Goal: Transaction & Acquisition: Subscribe to service/newsletter

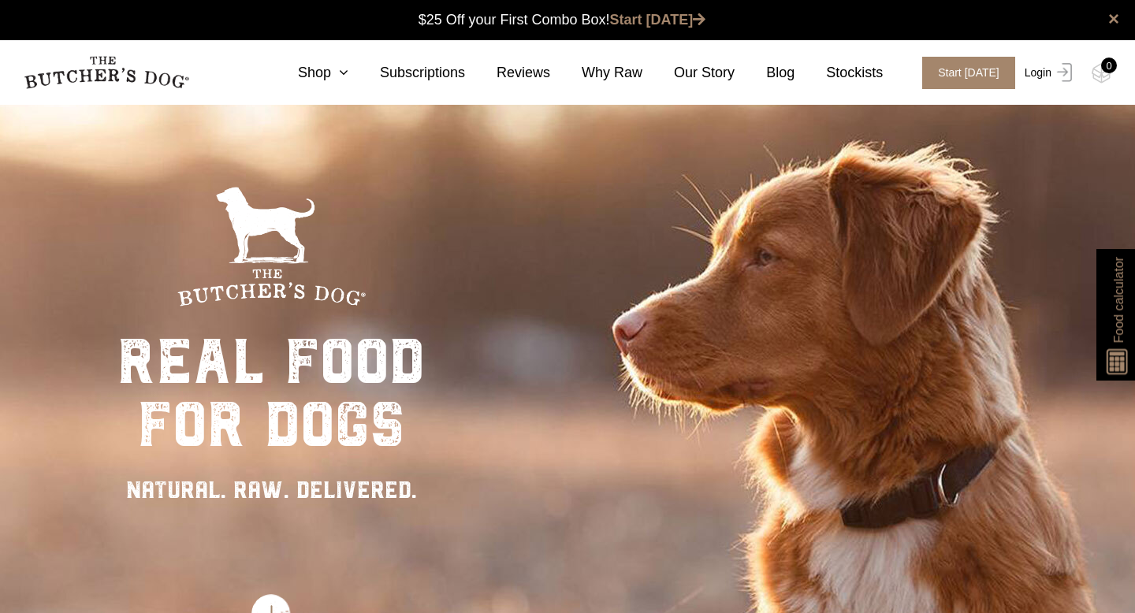
click at [1042, 71] on link "Login" at bounding box center [1046, 73] width 51 height 32
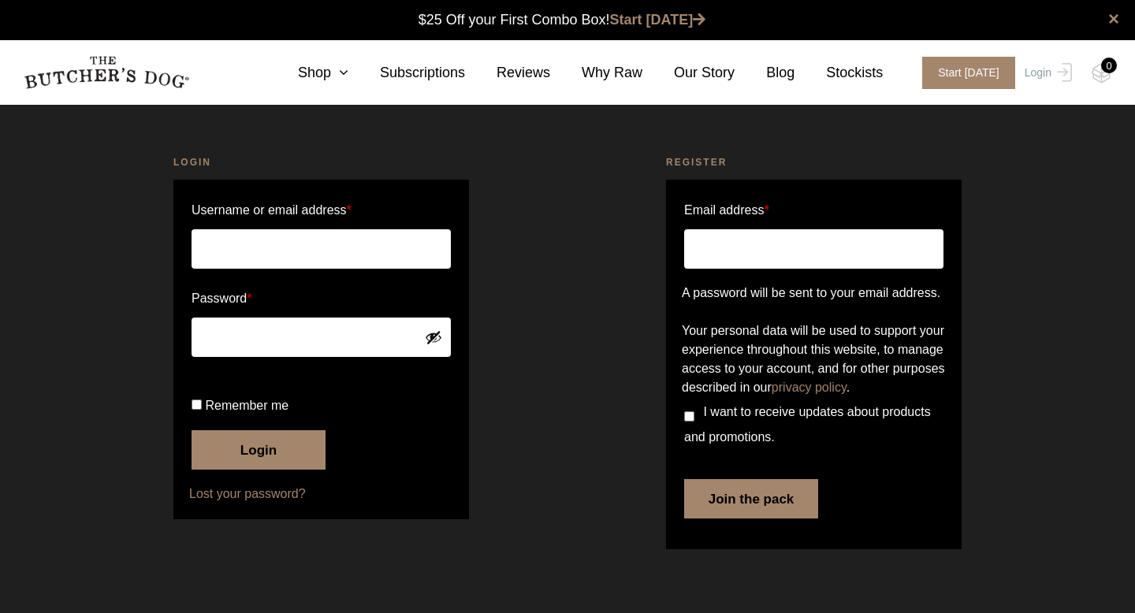
scroll to position [1, 0]
type input "[EMAIL_ADDRESS][DOMAIN_NAME]"
click at [245, 470] on button "Login" at bounding box center [259, 450] width 134 height 39
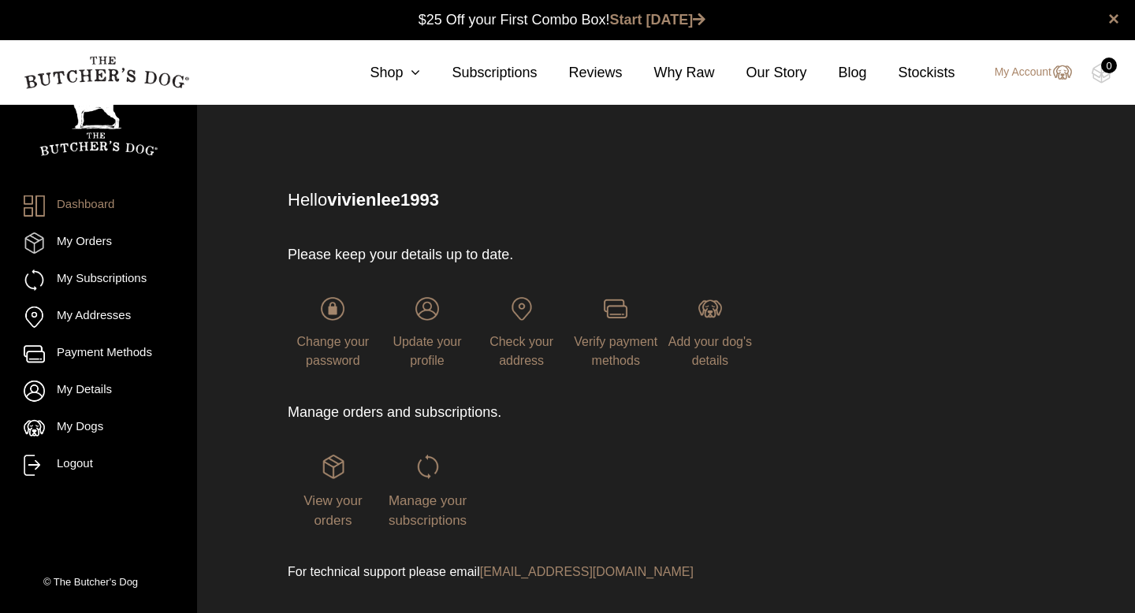
scroll to position [1, 0]
click at [405, 80] on link "Shop" at bounding box center [379, 72] width 82 height 21
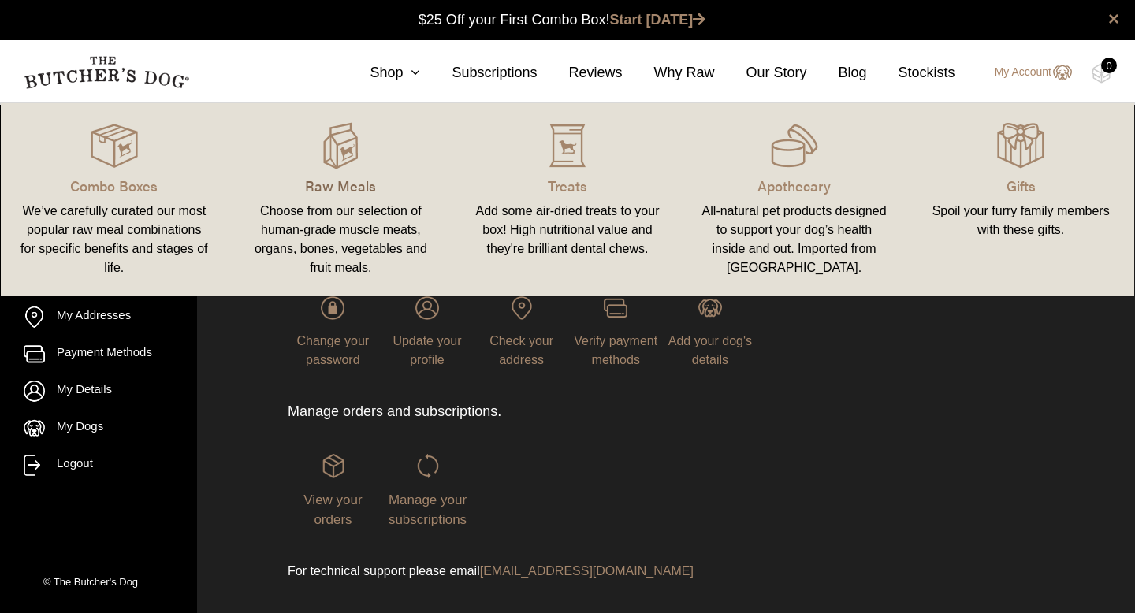
click at [345, 177] on p "Raw Meals" at bounding box center [341, 185] width 189 height 21
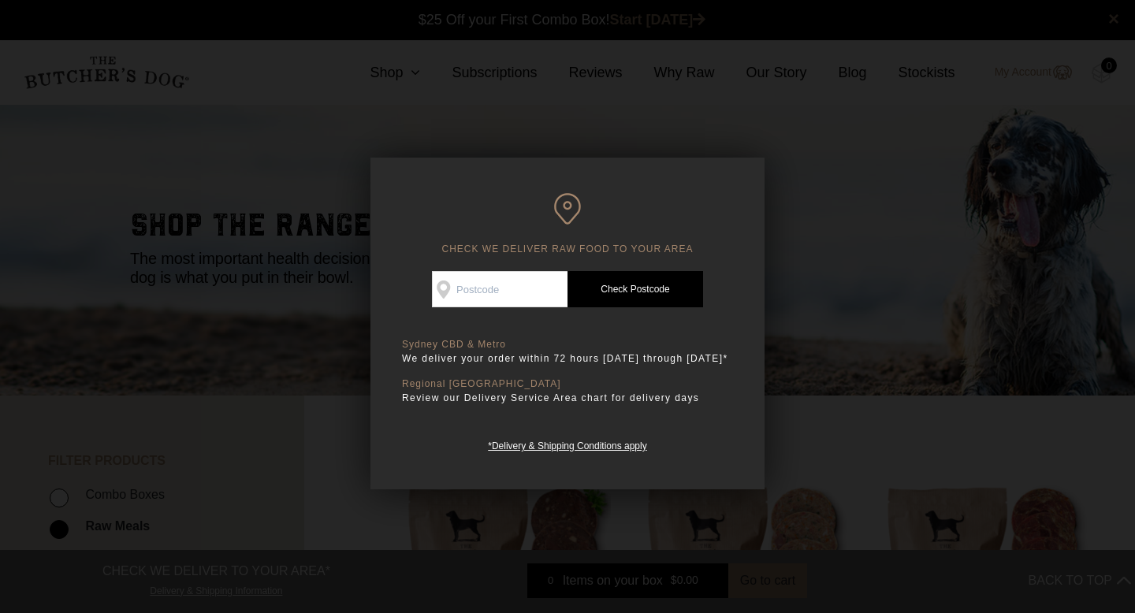
scroll to position [1, 0]
click at [521, 296] on input "Check Availability At" at bounding box center [500, 289] width 136 height 36
type input "2040"
click at [624, 297] on link "Check Postcode" at bounding box center [636, 289] width 136 height 36
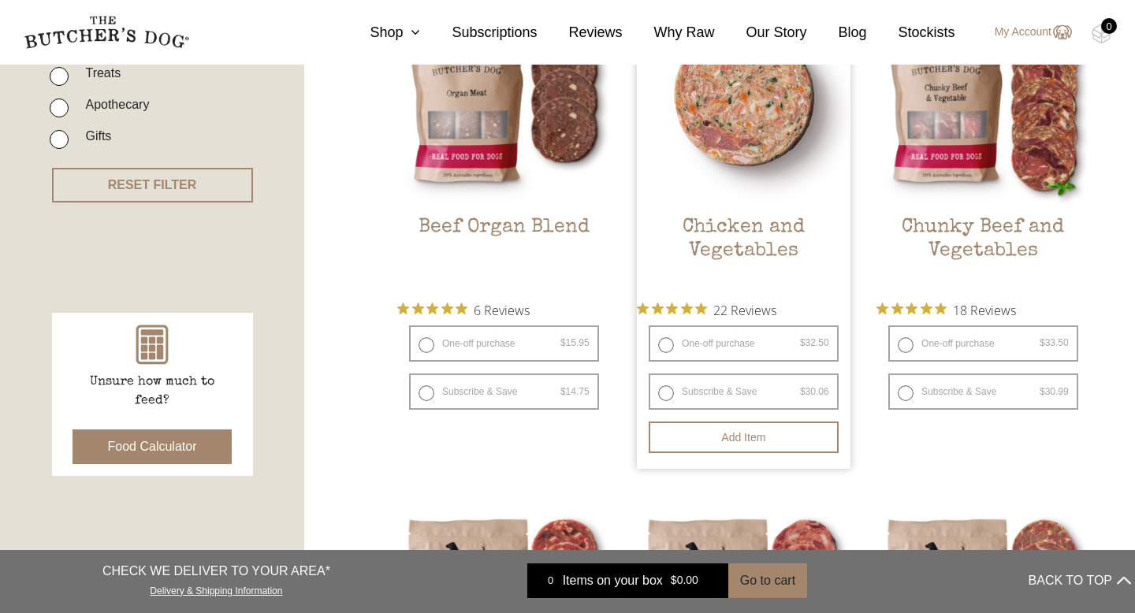
scroll to position [490, 0]
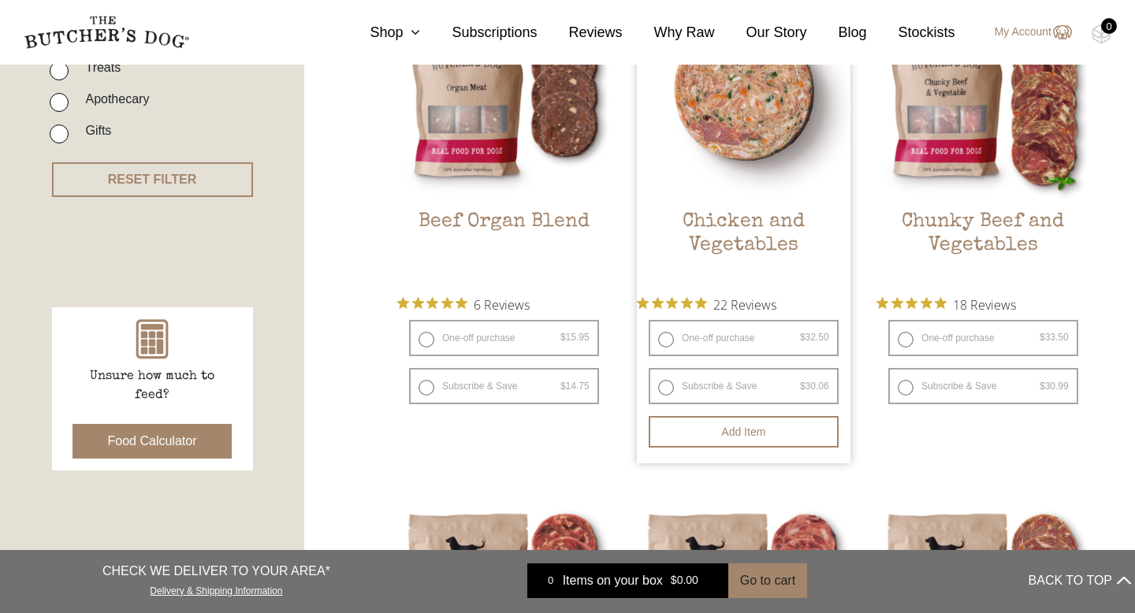
click at [662, 383] on label "Subscribe & Save $ 32.50 Original price was: $32.50. $ 30.06 Current price is: …" at bounding box center [744, 386] width 190 height 36
radio input "true"
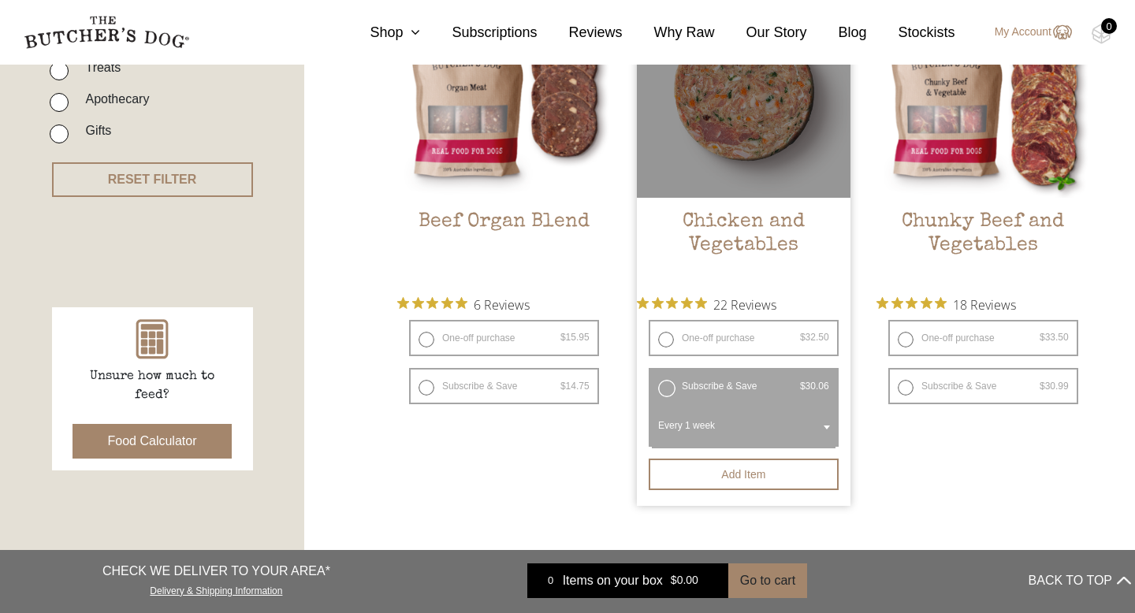
click at [683, 413] on span "Every 1 week" at bounding box center [744, 428] width 184 height 41
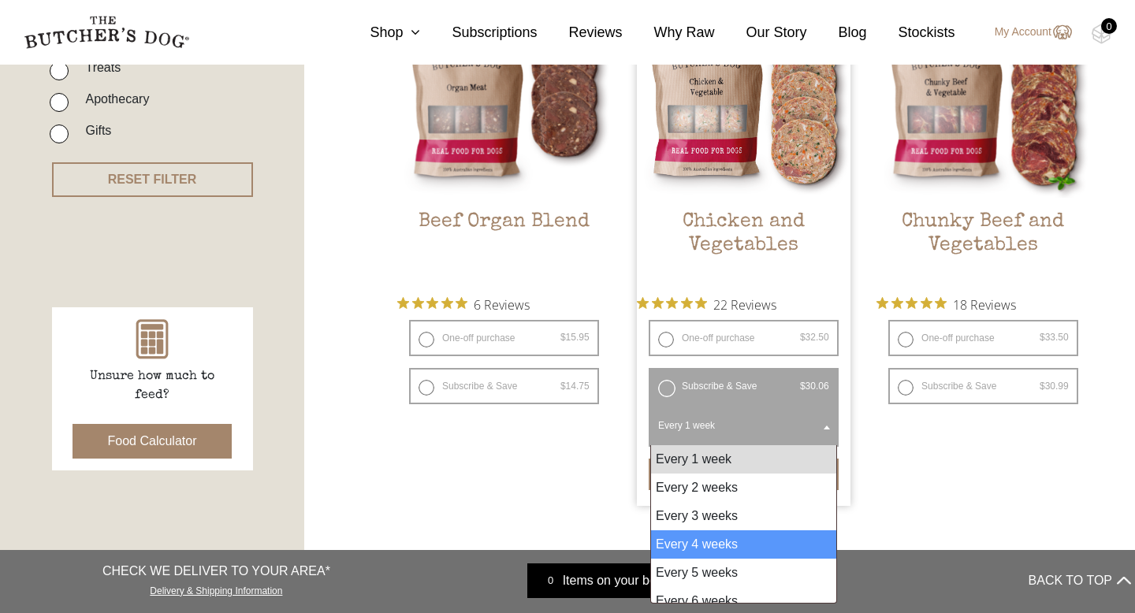
scroll to position [13, 0]
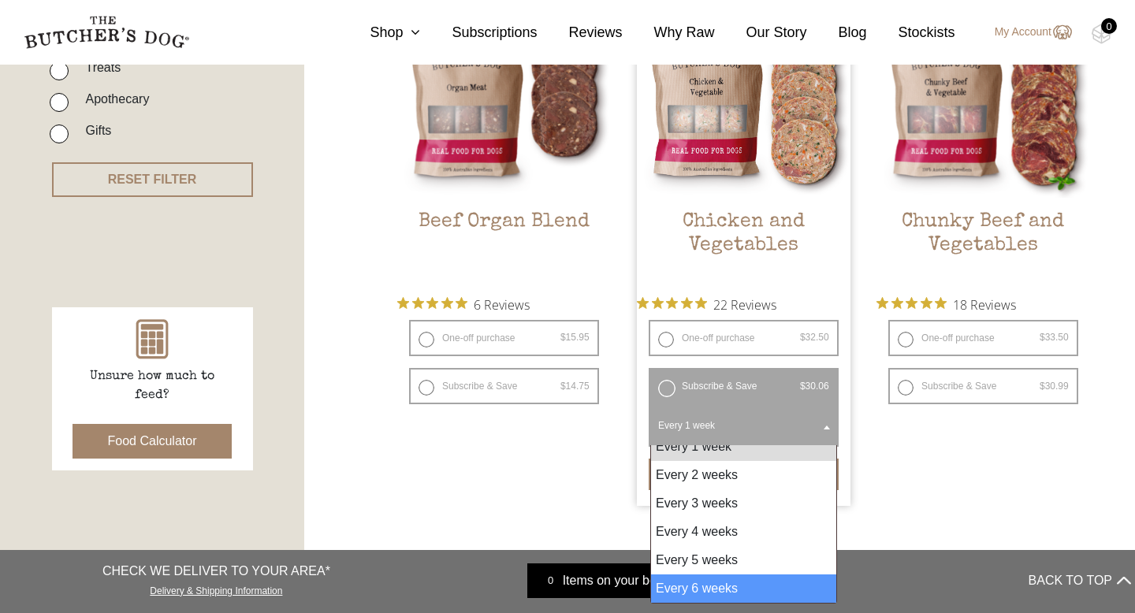
select select "6_week"
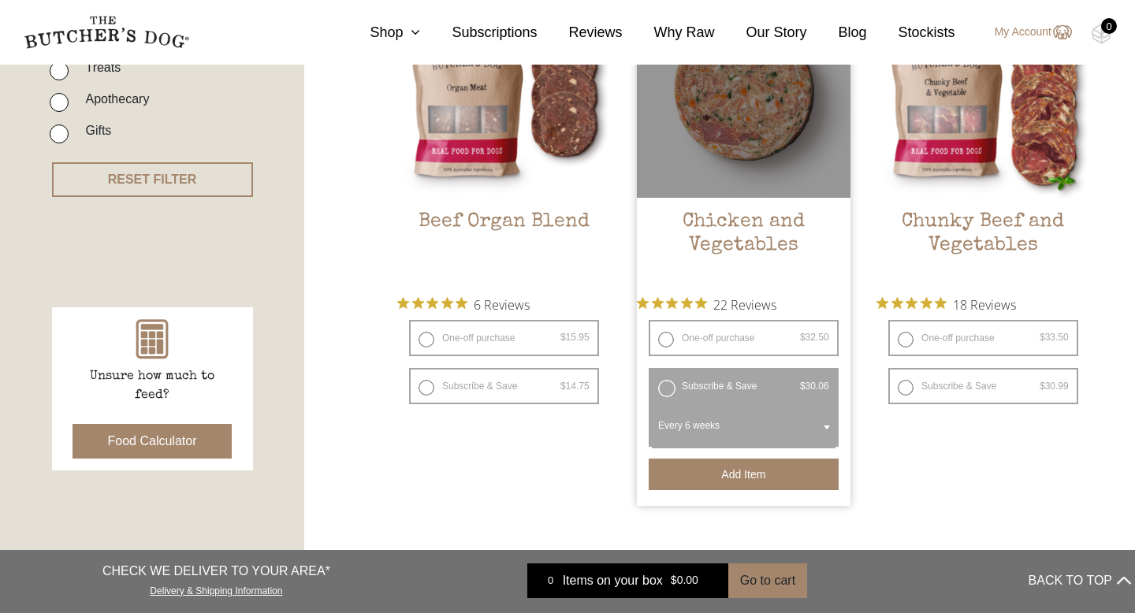
click at [727, 476] on button "Add item" at bounding box center [744, 475] width 190 height 32
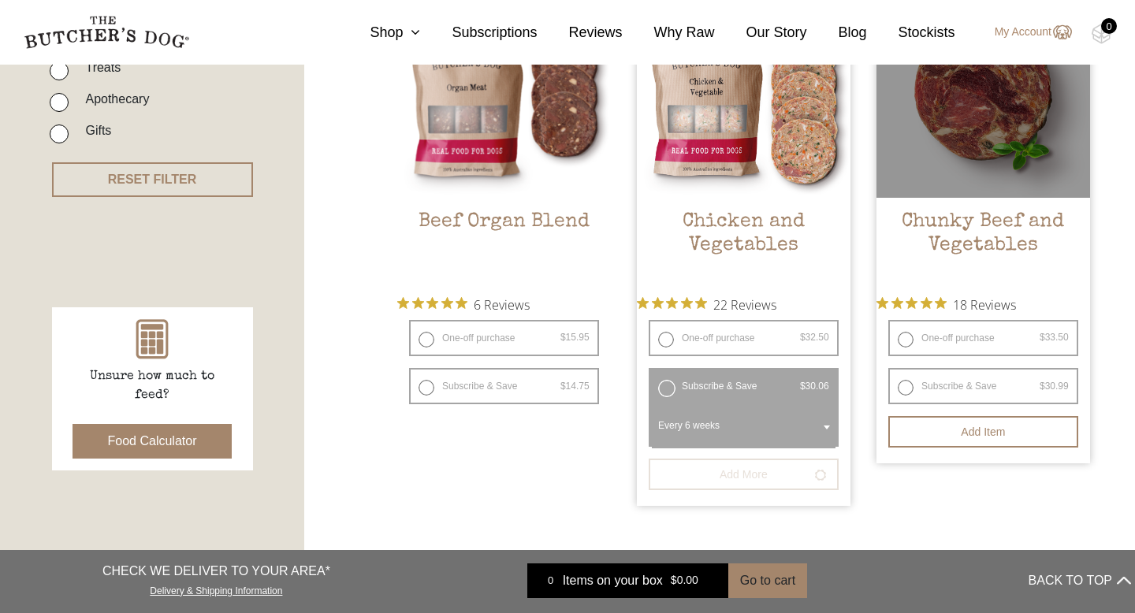
click at [904, 390] on label "Subscribe & Save $ 33.50 Original price was: $33.50. $ 30.99 Current price is: …" at bounding box center [984, 386] width 190 height 36
radio input "true"
radio input "false"
select select "6_week"
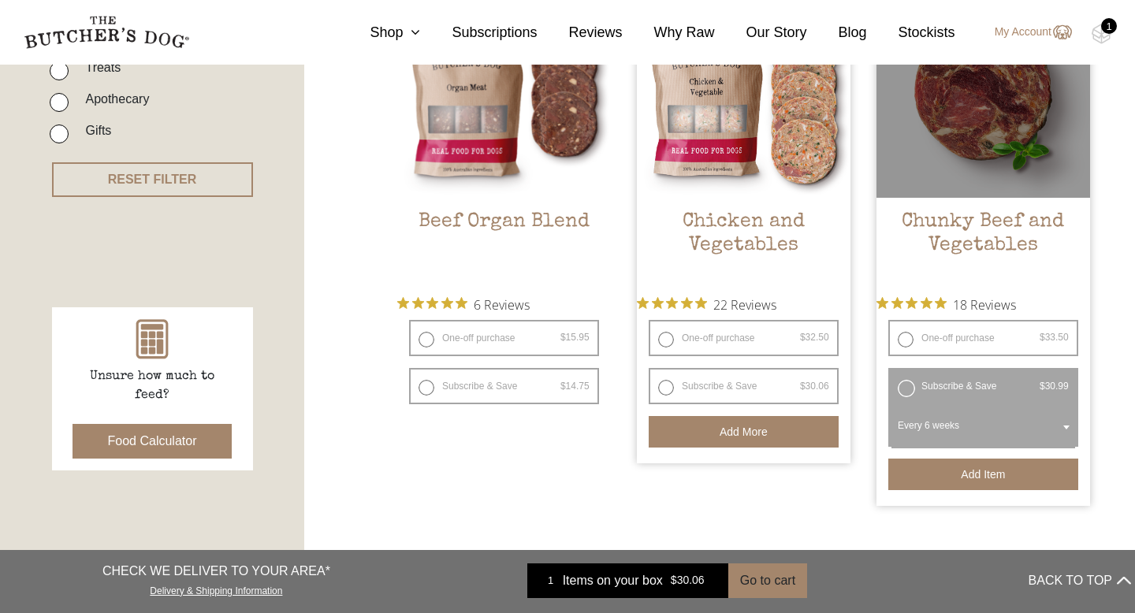
click at [957, 479] on button "Add item" at bounding box center [984, 475] width 190 height 32
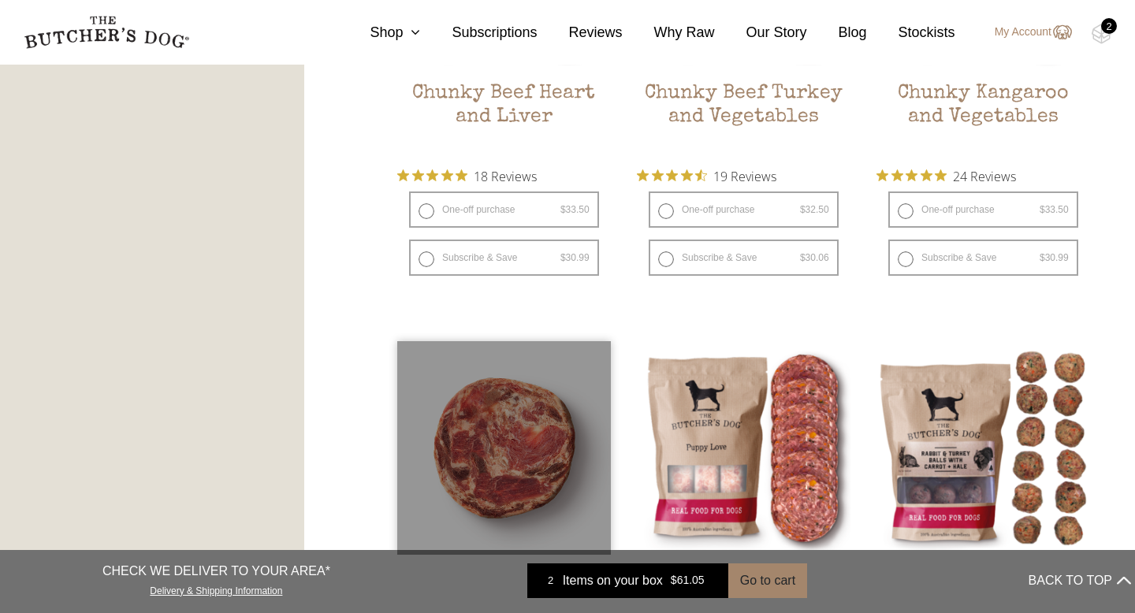
scroll to position [1185, 0]
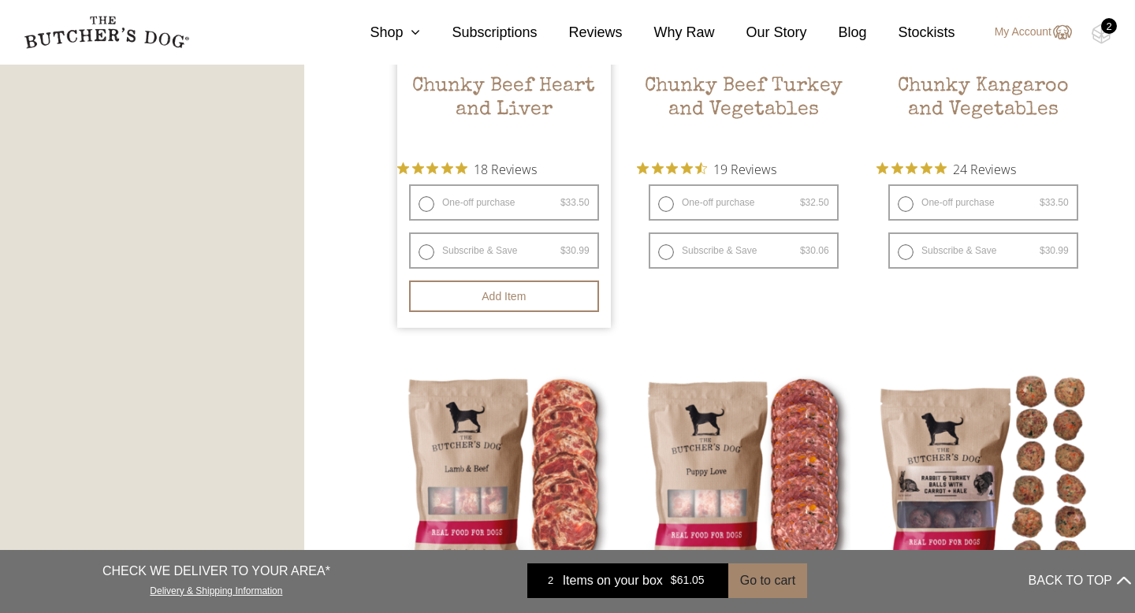
click at [423, 259] on label "Subscribe & Save $ 33.50 Original price was: $33.50. $ 30.99 Current price is: …" at bounding box center [504, 251] width 190 height 36
radio input "true"
radio input "false"
select select "6_week"
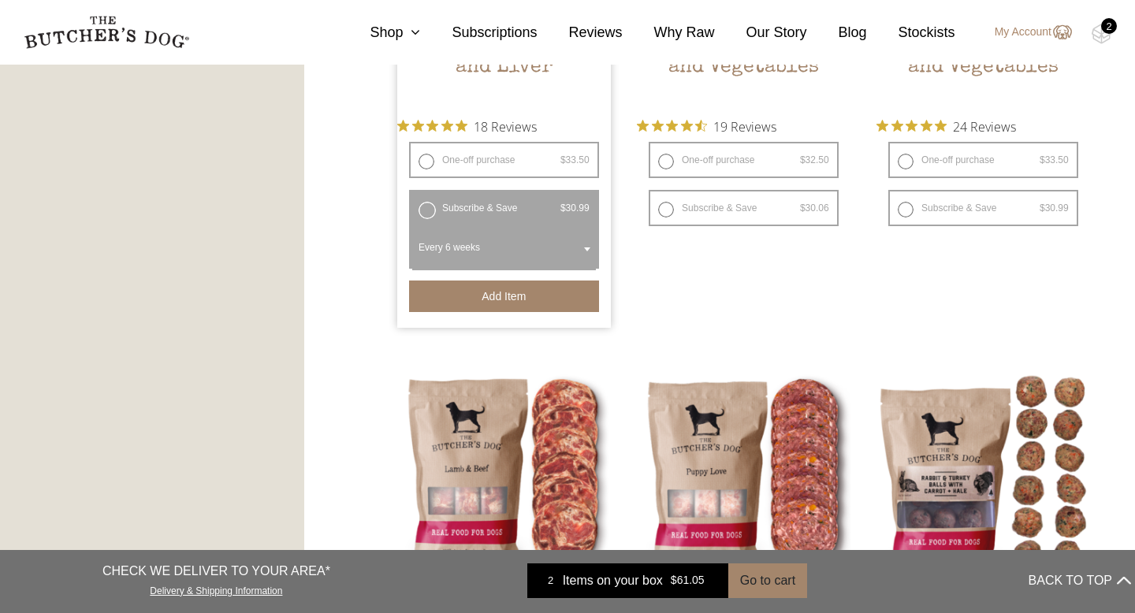
click at [464, 307] on button "Add item" at bounding box center [504, 297] width 190 height 32
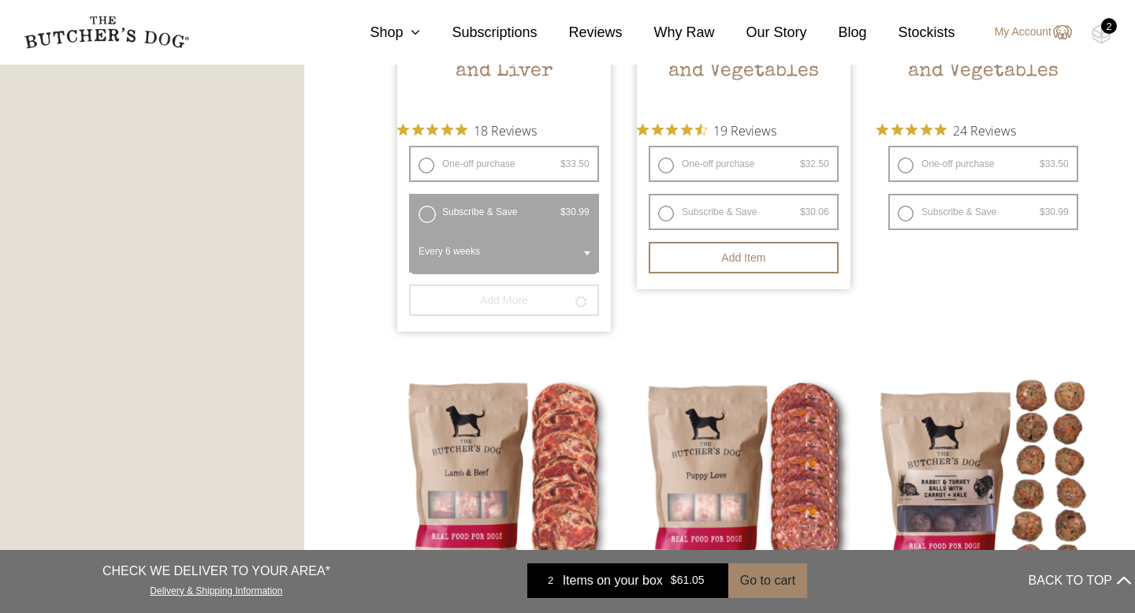
scroll to position [1182, 0]
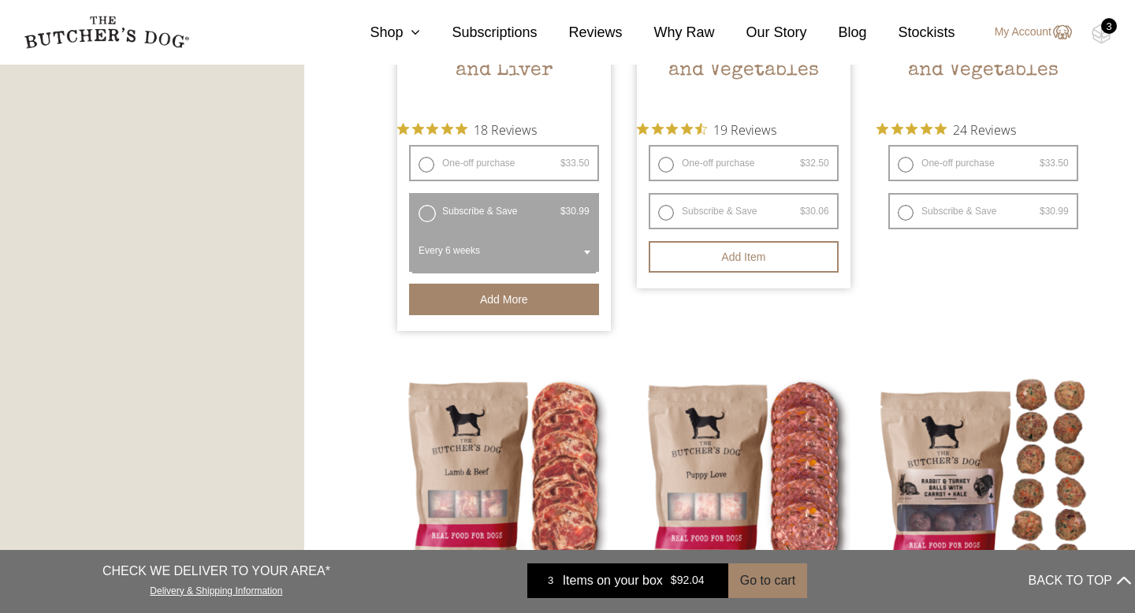
click at [669, 214] on label "Subscribe & Save $ 32.50 Original price was: $32.50. $ 30.06 Current price is: …" at bounding box center [744, 211] width 190 height 36
radio input "true"
radio input "false"
select select "6_week"
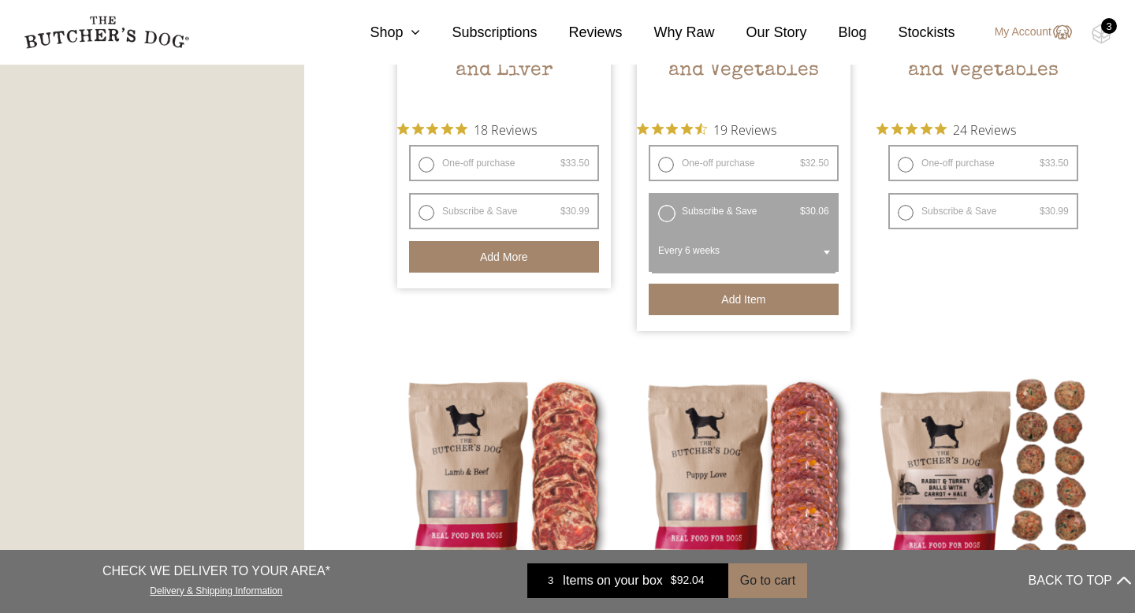
click at [705, 296] on button "Add item" at bounding box center [744, 300] width 190 height 32
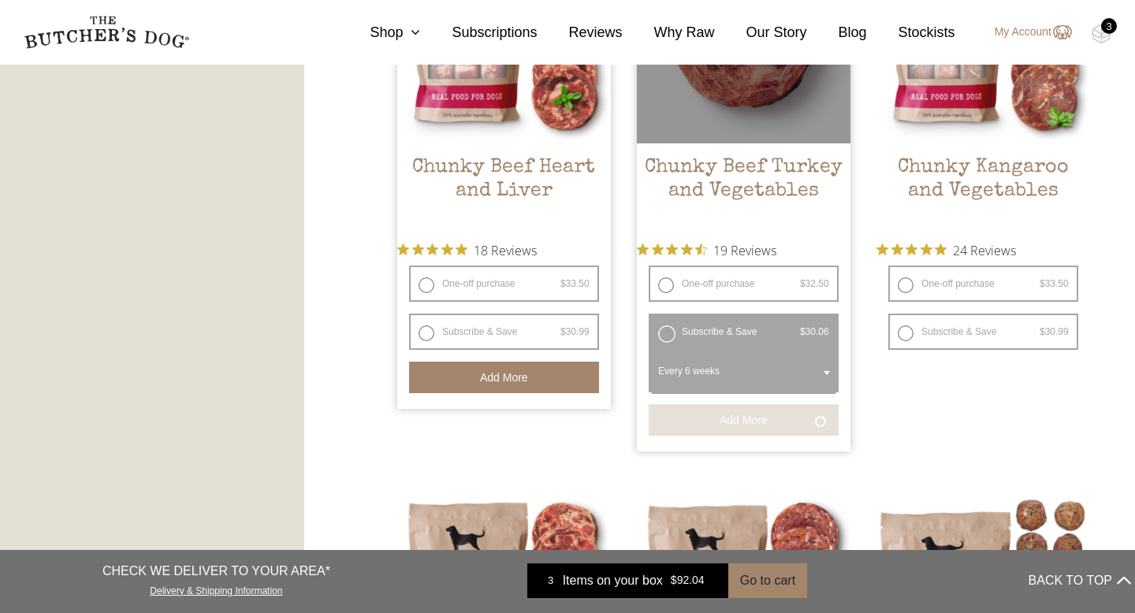
scroll to position [1099, 0]
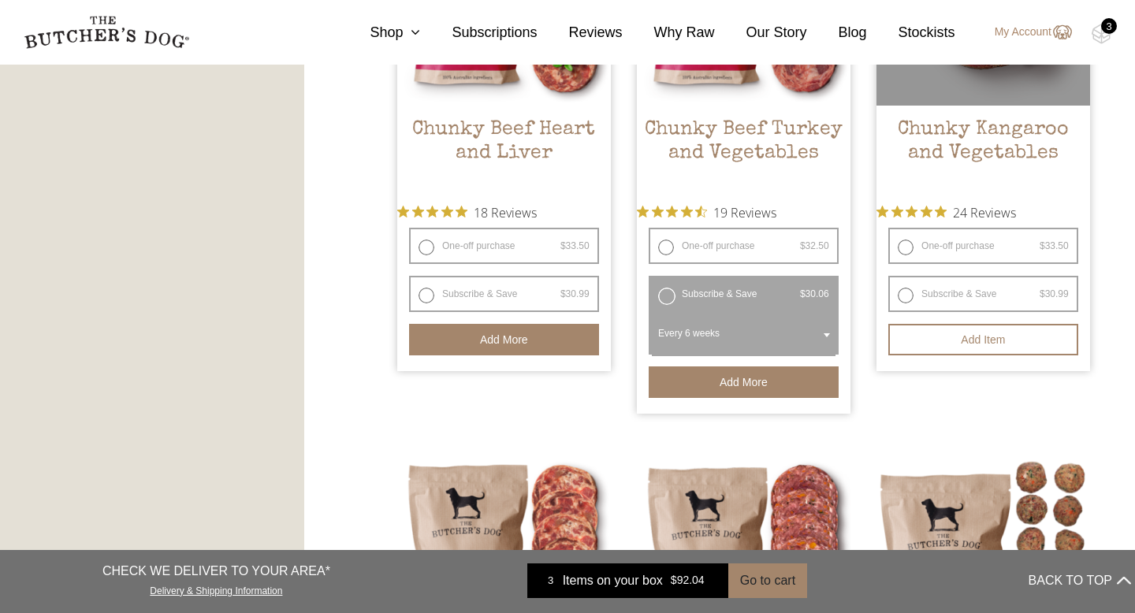
click at [905, 292] on label "Subscribe & Save $ 33.50 Original price was: $33.50. $ 30.99 Current price is: …" at bounding box center [984, 294] width 190 height 36
radio input "true"
radio input "false"
select select "6_week"
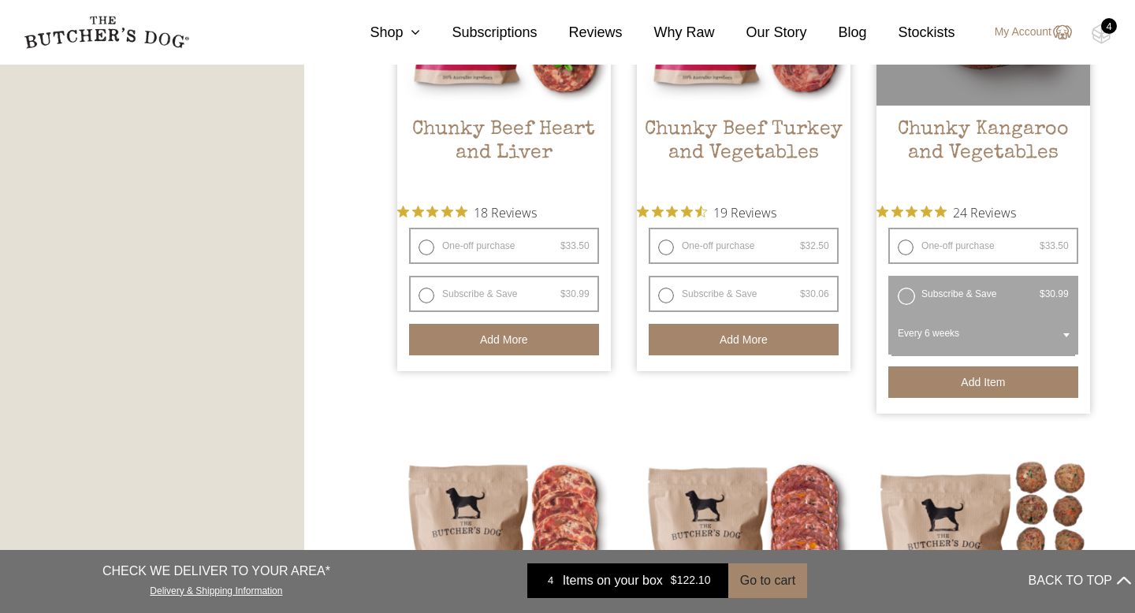
click at [943, 388] on button "Add item" at bounding box center [984, 383] width 190 height 32
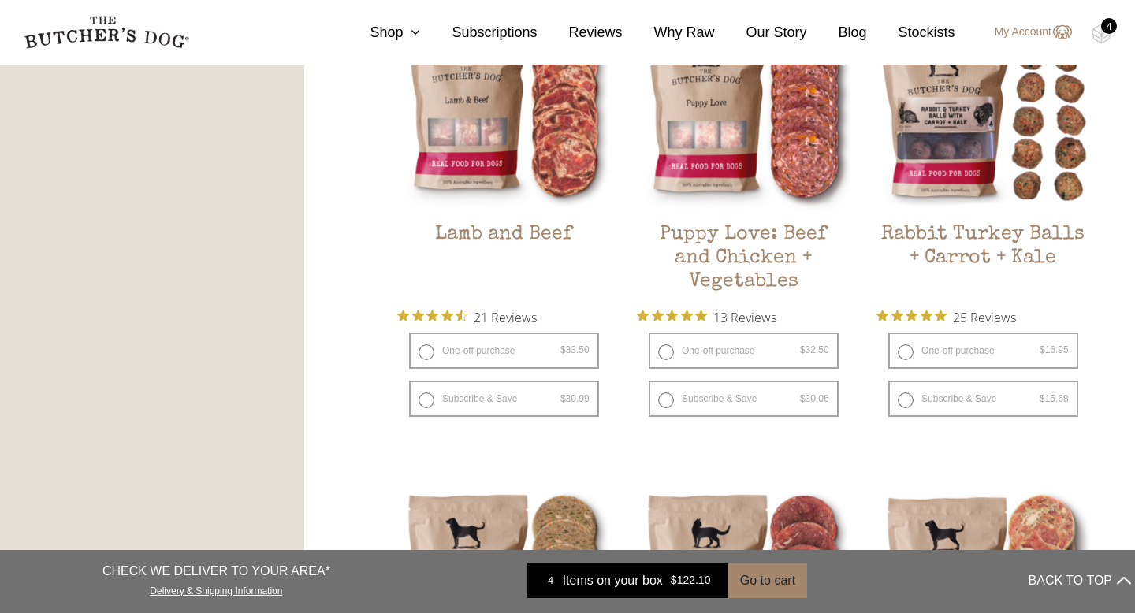
scroll to position [1578, 0]
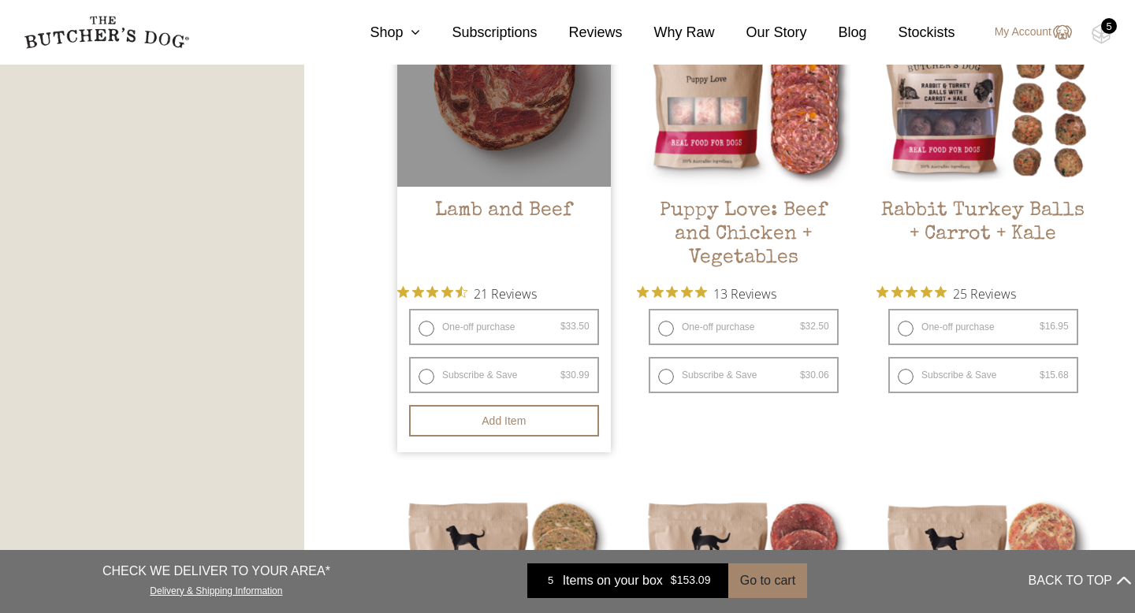
click at [428, 375] on label "Subscribe & Save $ 33.50 Original price was: $33.50. $ 30.99 Current price is: …" at bounding box center [504, 375] width 190 height 36
radio input "true"
radio input "false"
select select "6_week"
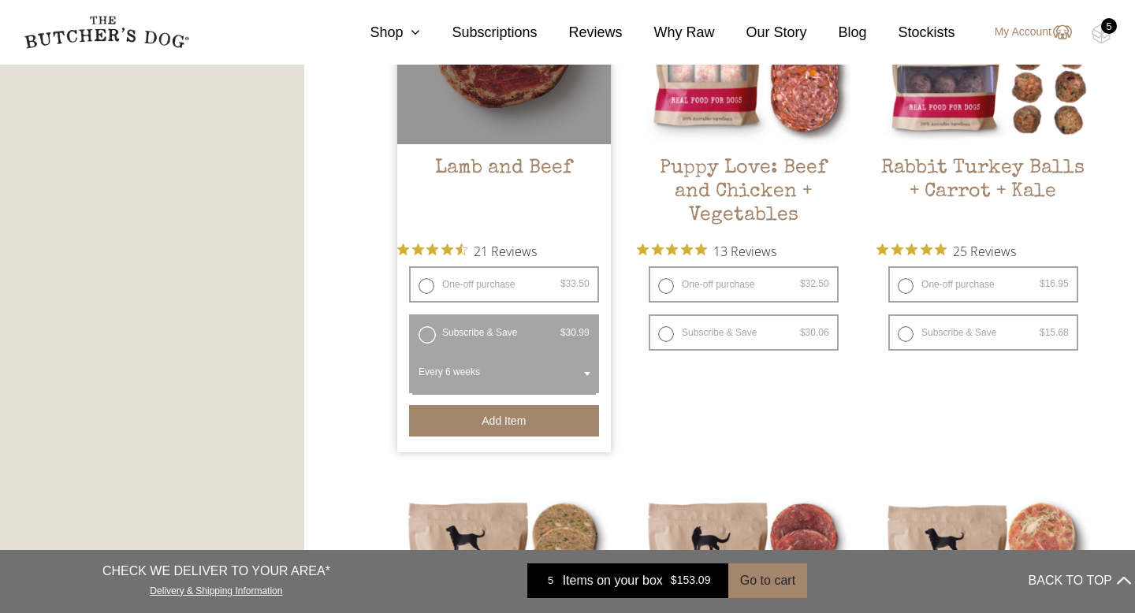
click at [471, 425] on button "Add item" at bounding box center [504, 421] width 190 height 32
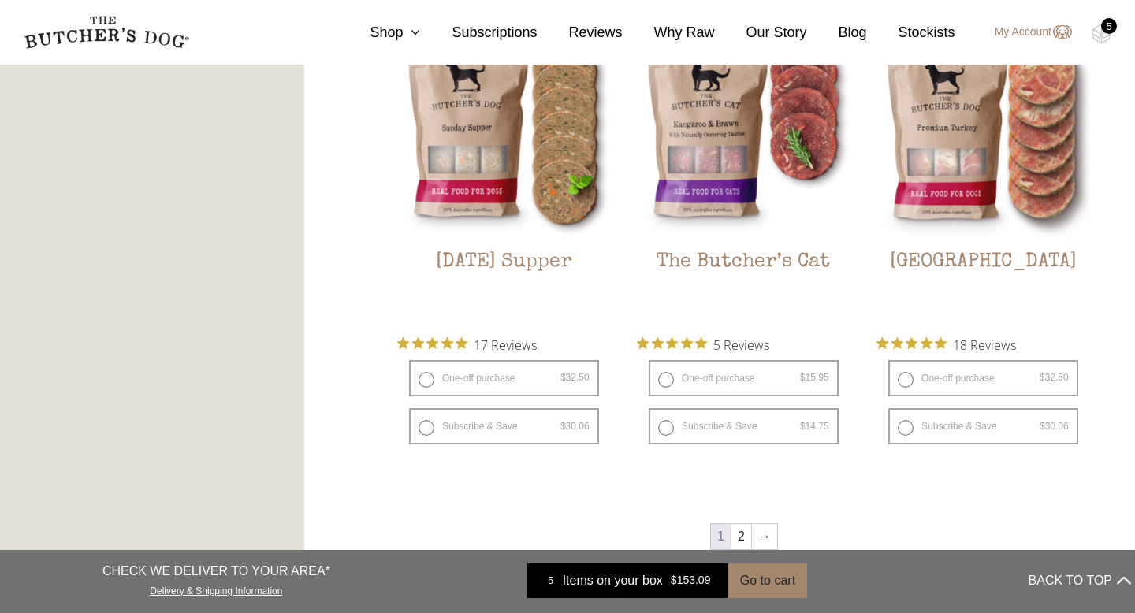
scroll to position [2061, 0]
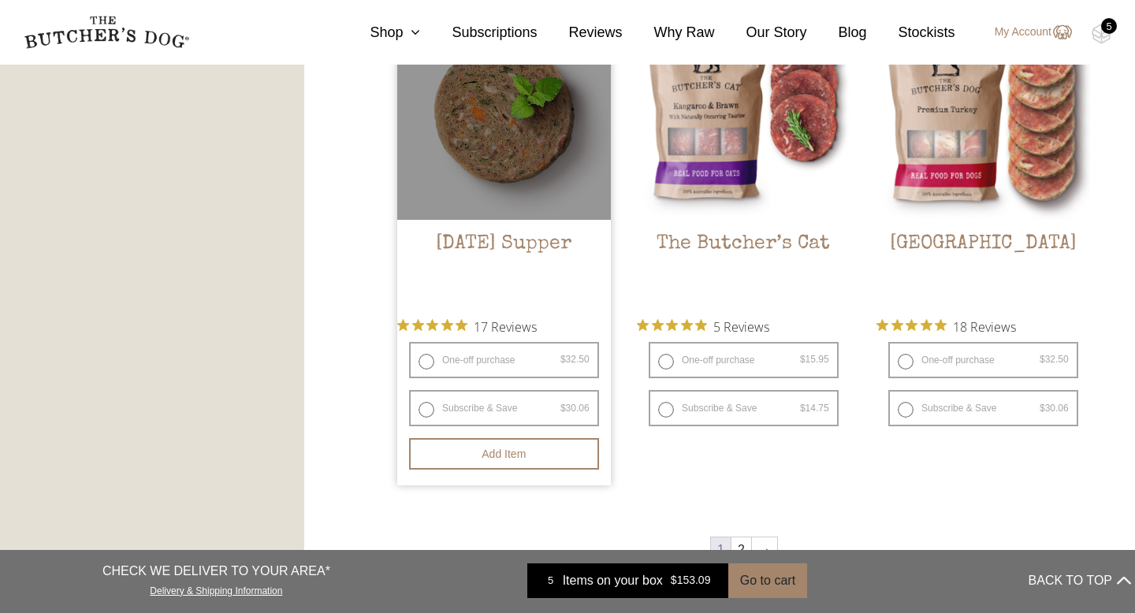
click at [427, 415] on label "Subscribe & Save $ 32.50 Original price was: $32.50. $ 30.06 Current price is: …" at bounding box center [504, 408] width 190 height 36
radio input "true"
radio input "false"
select select "6_week"
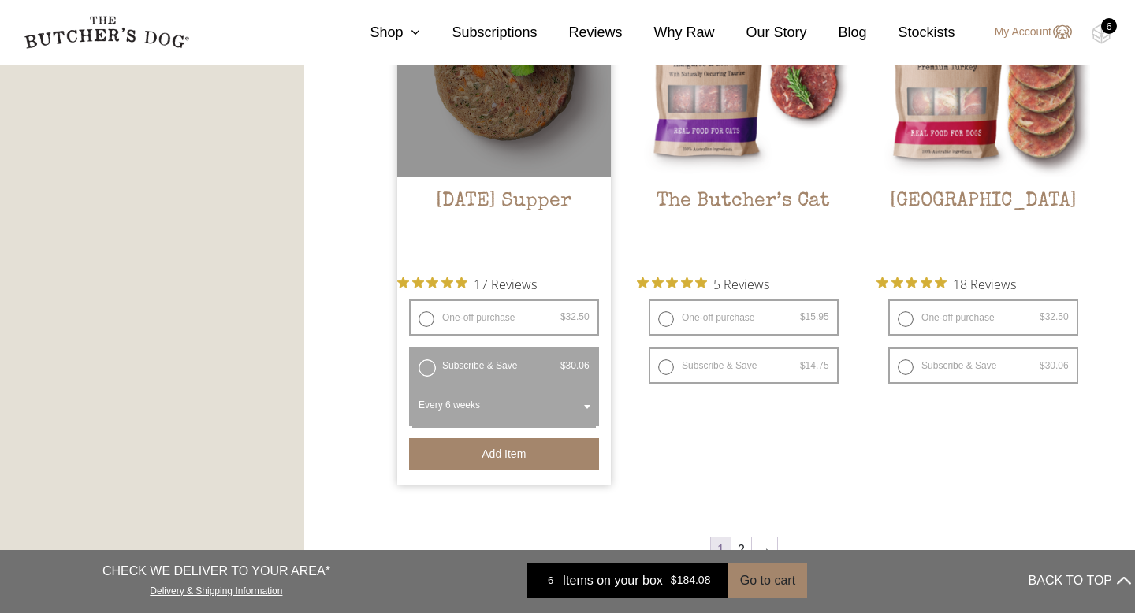
click at [464, 466] on button "Add item" at bounding box center [504, 454] width 190 height 32
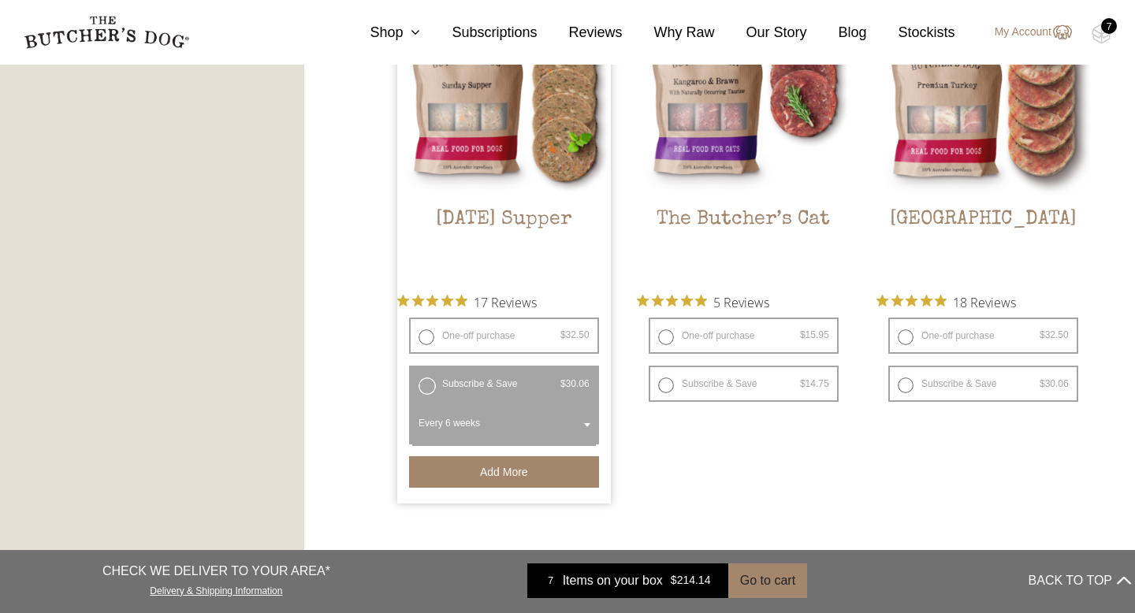
scroll to position [2045, 0]
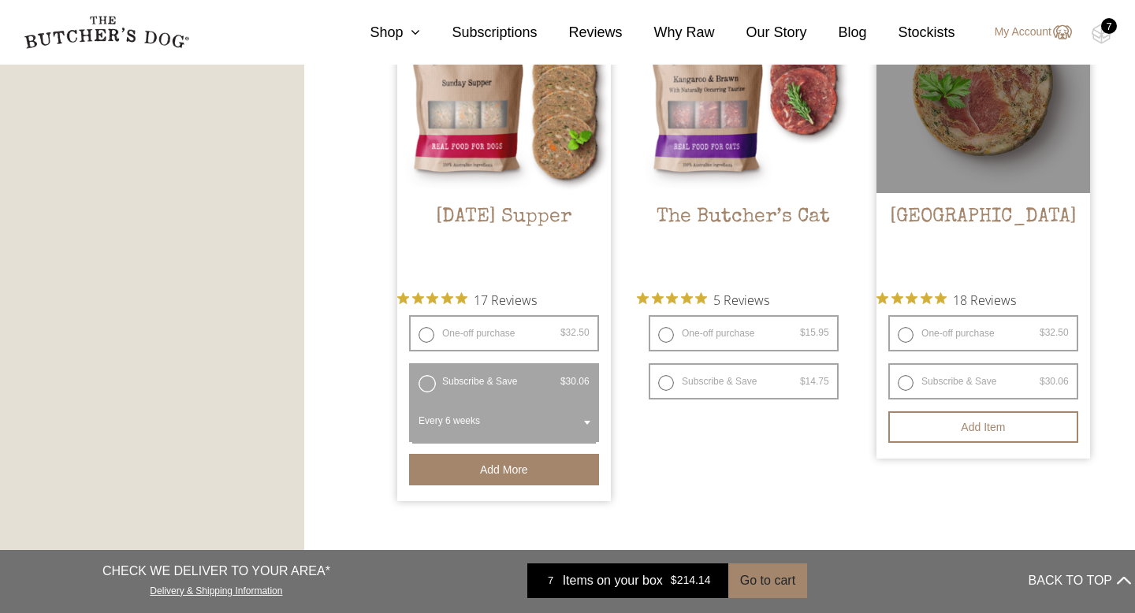
click at [908, 378] on label "Subscribe & Save $ 32.50 Original price was: $32.50. $ 30.06 Current price is: …" at bounding box center [984, 381] width 190 height 36
radio input "true"
radio input "false"
select select "6_week"
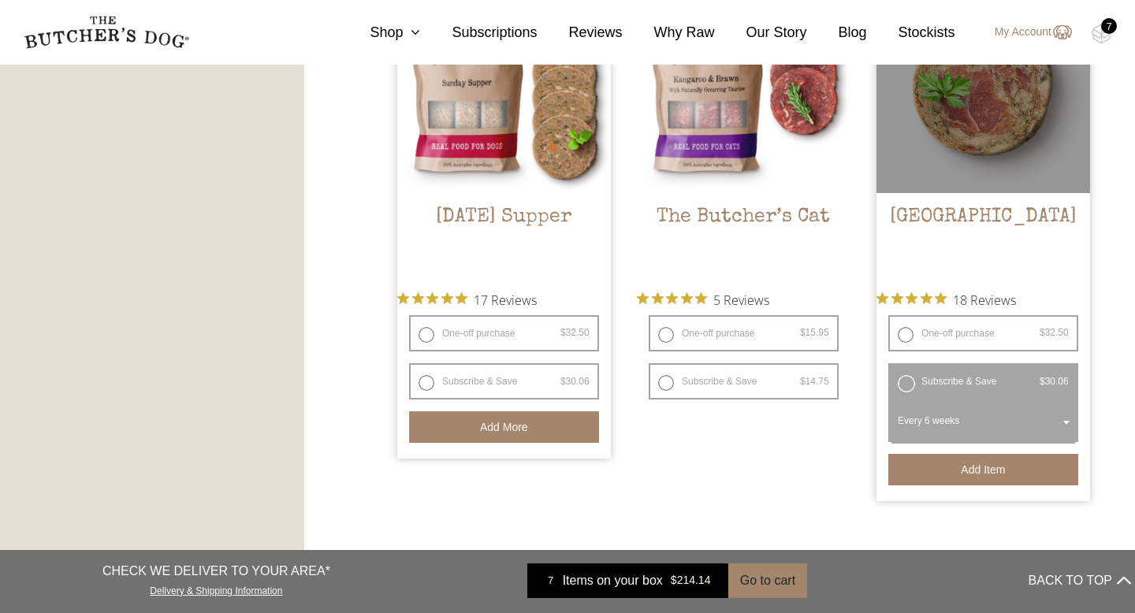
click at [934, 458] on button "Add item" at bounding box center [984, 470] width 190 height 32
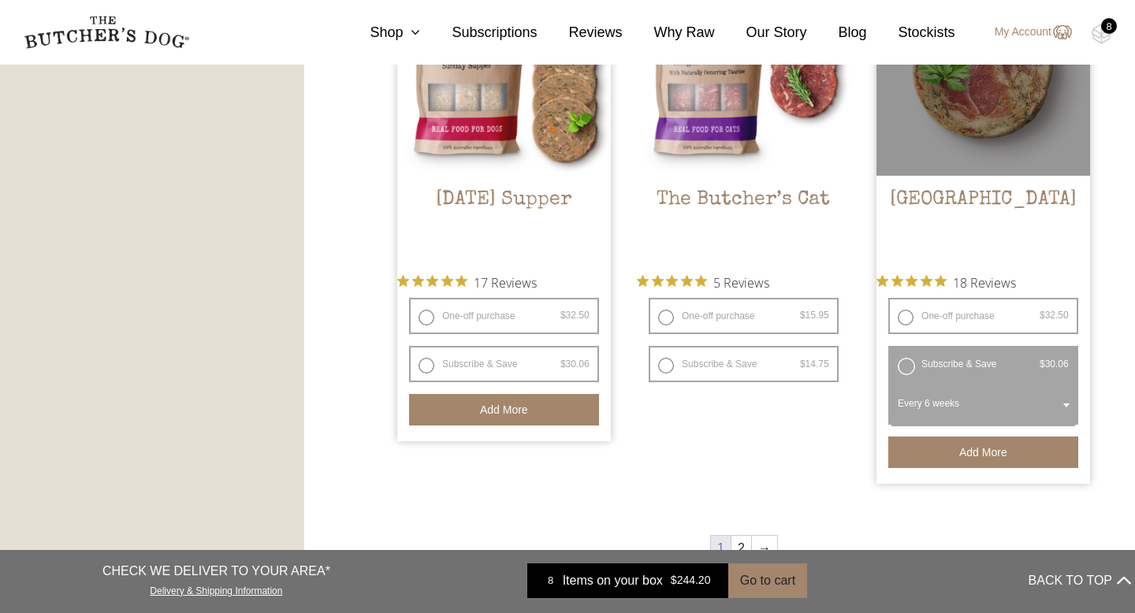
scroll to position [2258, 0]
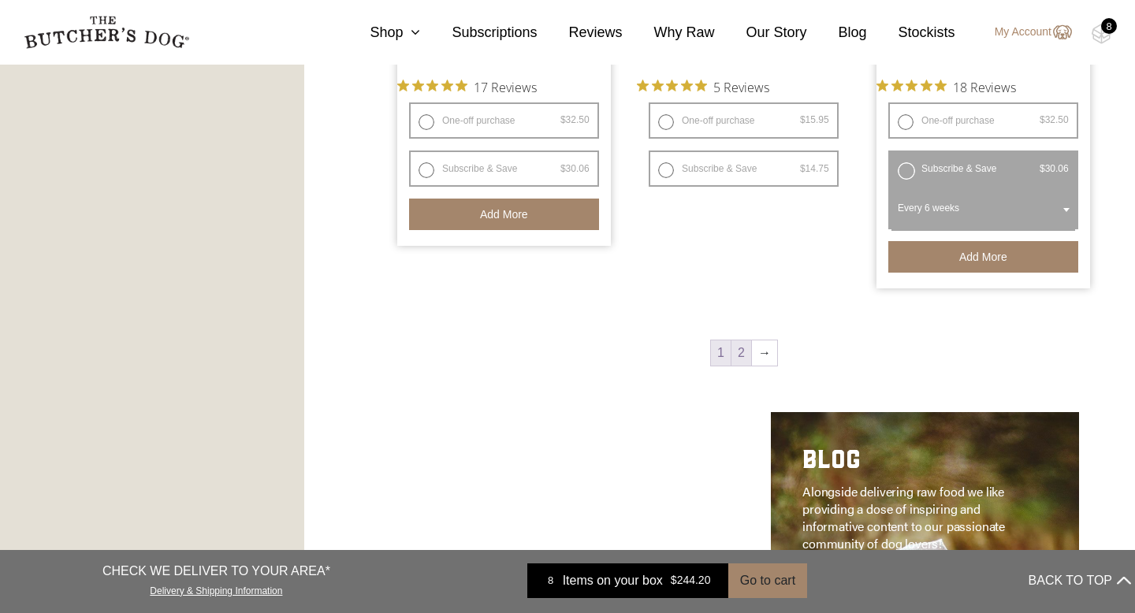
click at [744, 364] on link "2" at bounding box center [742, 353] width 20 height 25
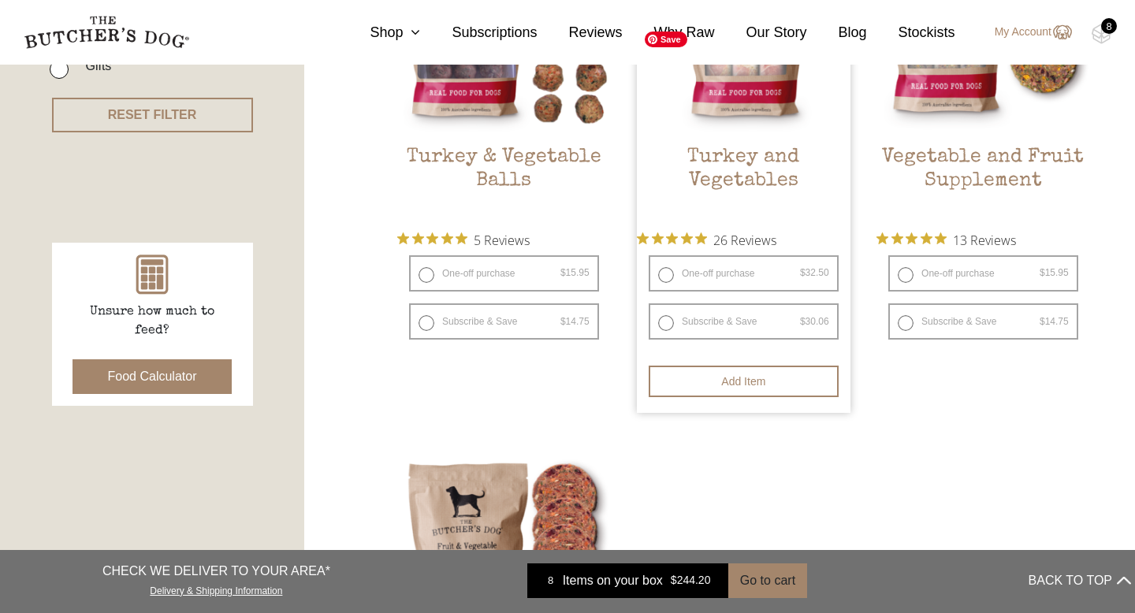
scroll to position [560, 0]
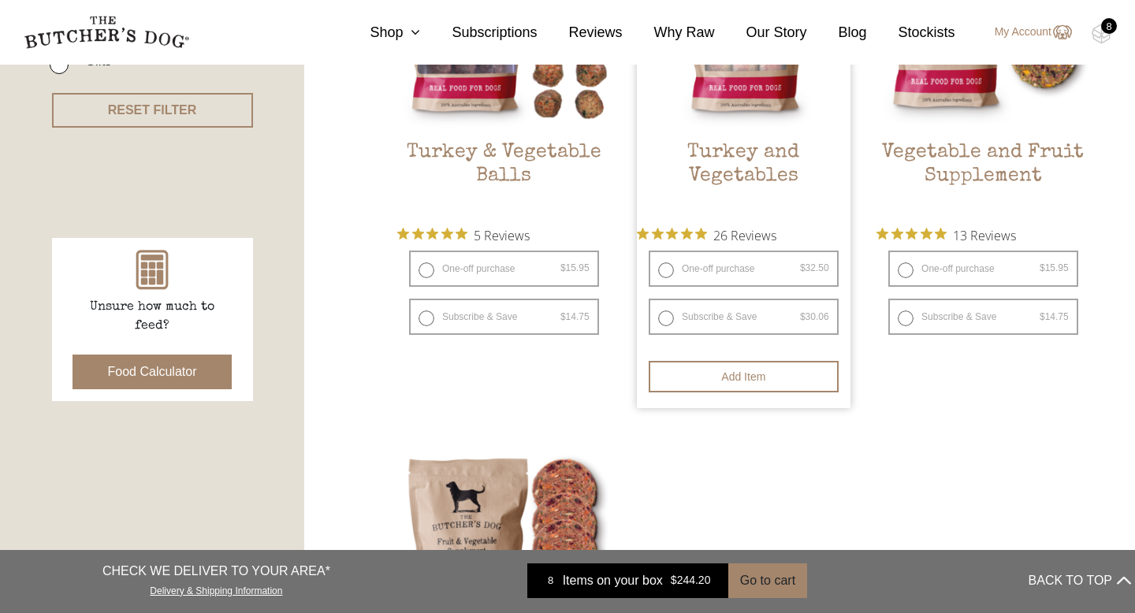
click at [691, 309] on label "Subscribe & Save $ 32.50 Original price was: $32.50. $ 30.06 Current price is: …" at bounding box center [744, 317] width 190 height 36
radio input "true"
select select "6_week"
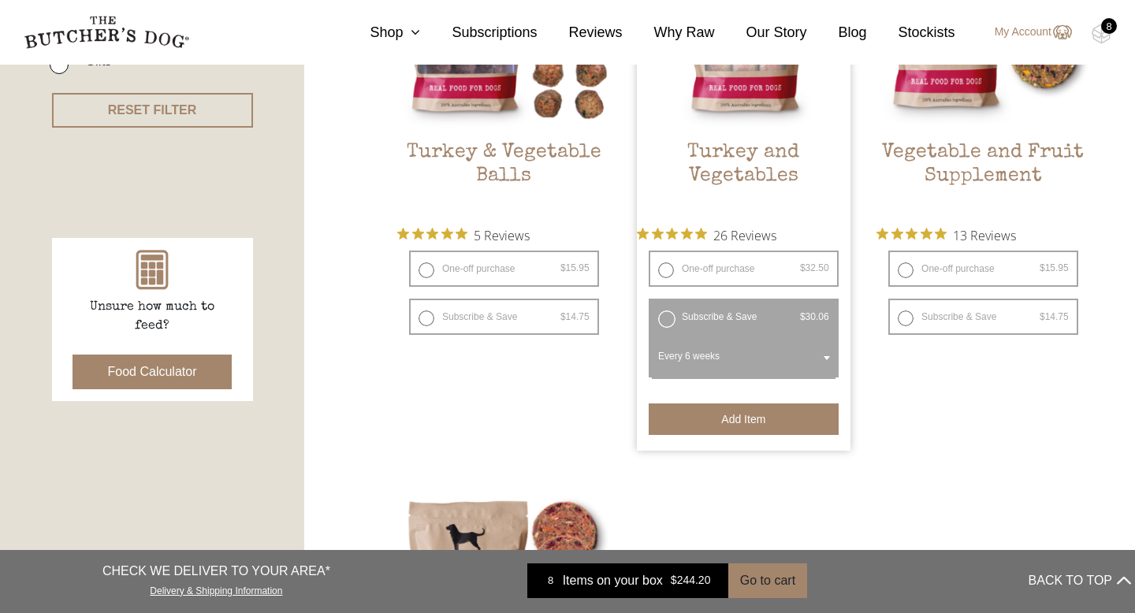
click at [690, 416] on button "Add item" at bounding box center [744, 420] width 190 height 32
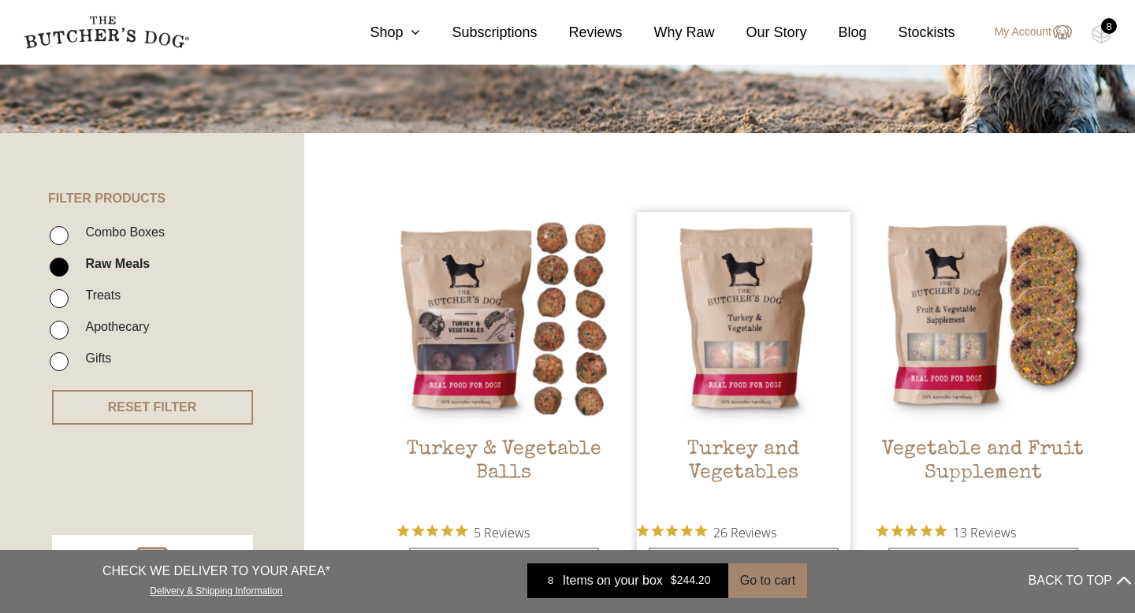
scroll to position [240, 0]
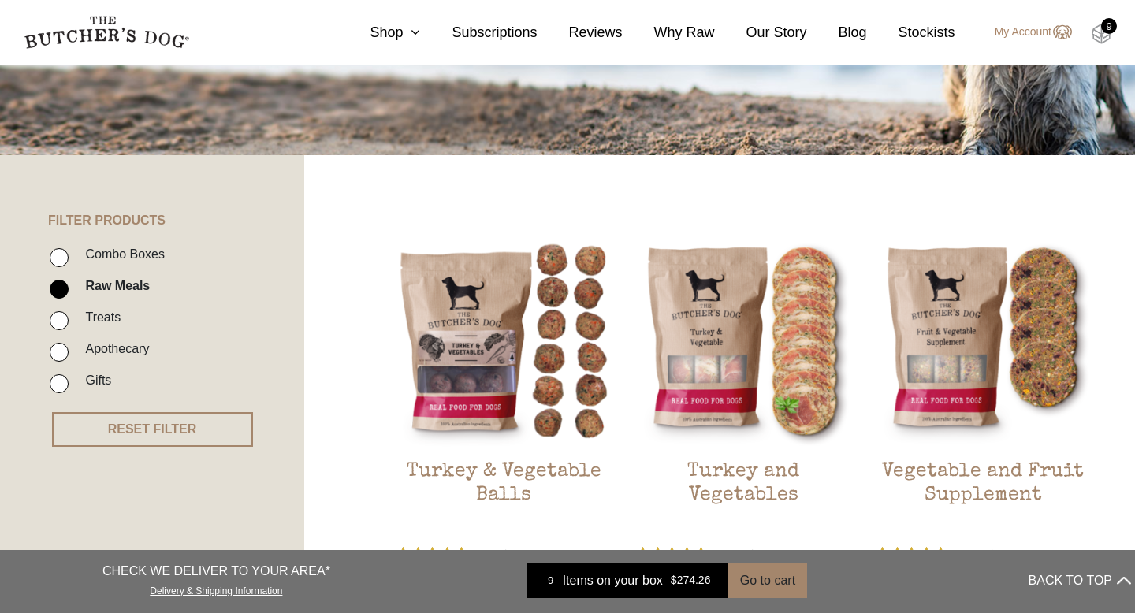
click at [1106, 34] on img at bounding box center [1102, 34] width 20 height 21
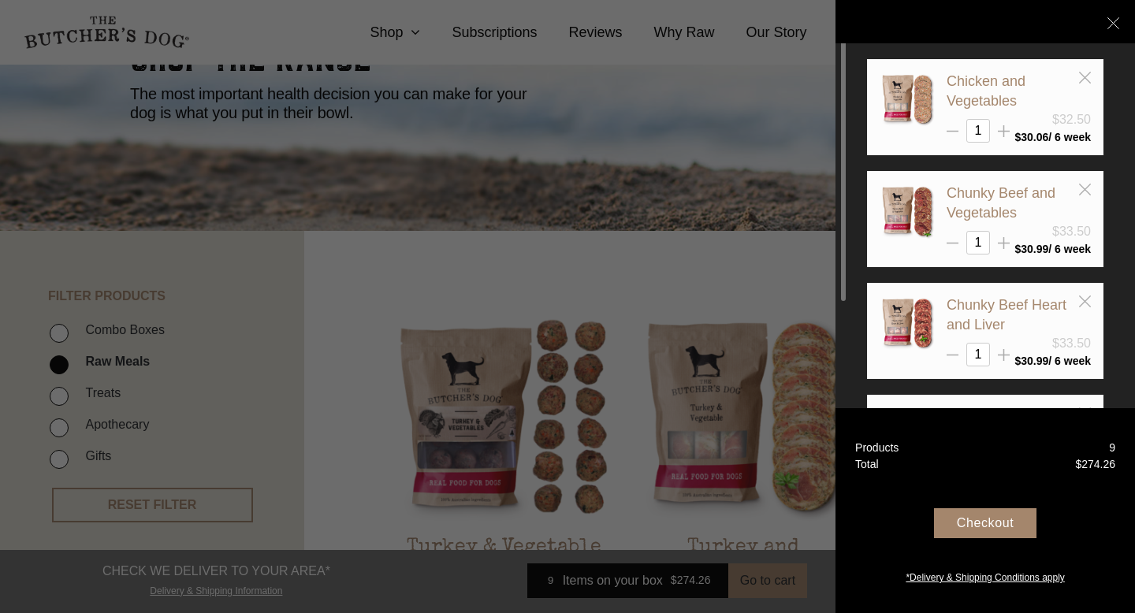
scroll to position [163, 0]
click at [997, 531] on div "Checkout" at bounding box center [985, 524] width 103 height 30
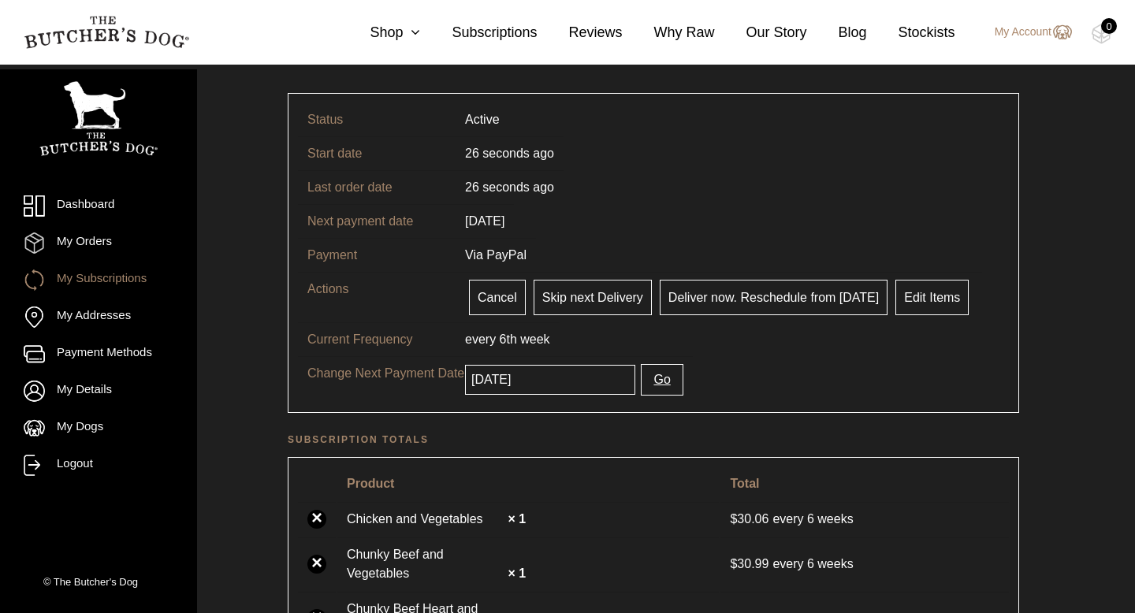
scroll to position [92, 0]
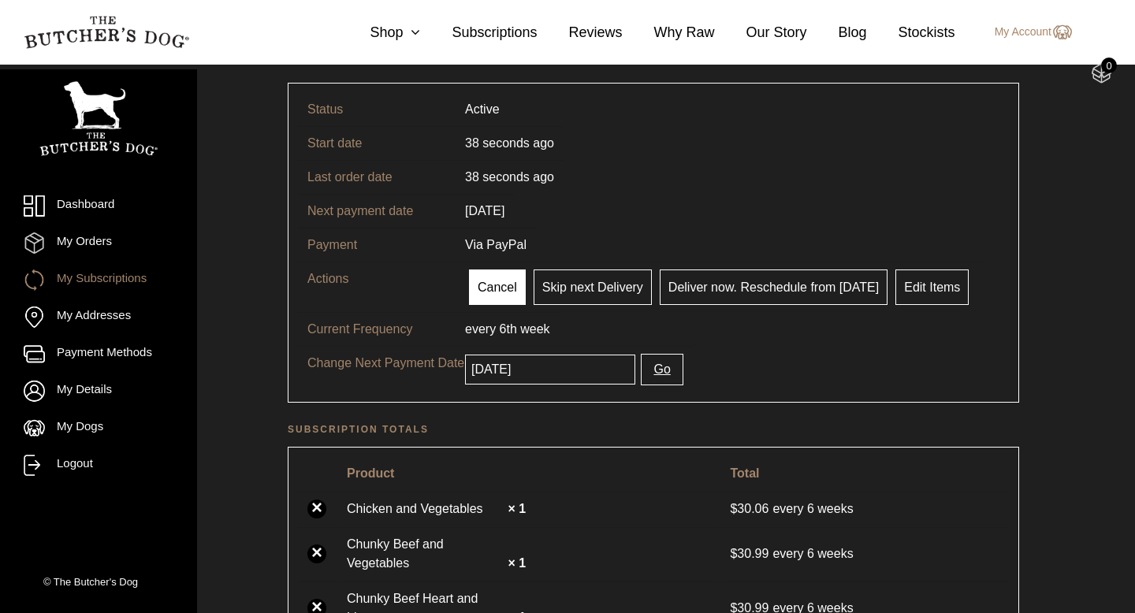
click at [507, 289] on link "Cancel" at bounding box center [497, 287] width 57 height 35
